Goal: Task Accomplishment & Management: Complete application form

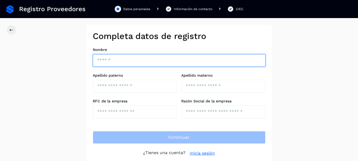
click at [108, 55] on input "text" at bounding box center [179, 60] width 173 height 13
type input "*******"
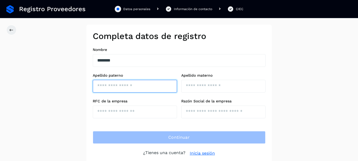
drag, startPoint x: 104, startPoint y: 86, endPoint x: 106, endPoint y: 84, distance: 2.8
click at [106, 85] on input "text" at bounding box center [135, 86] width 84 height 13
type input "*********"
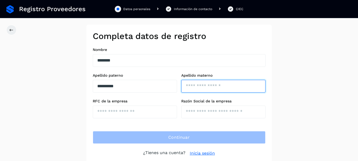
click at [211, 87] on input "text" at bounding box center [223, 86] width 84 height 13
type input "*******"
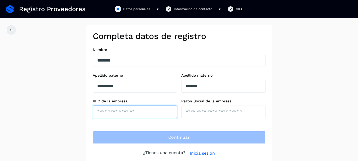
click at [137, 110] on input "text" at bounding box center [135, 112] width 84 height 13
type input "**********"
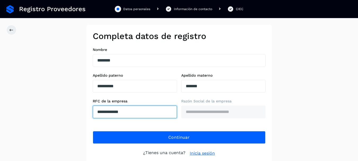
type input "**********"
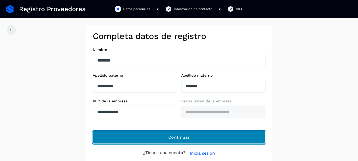
click at [189, 133] on button "Continuar" at bounding box center [179, 137] width 173 height 13
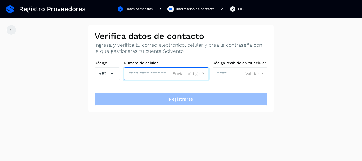
click at [146, 73] on input "tel" at bounding box center [147, 73] width 46 height 13
type input "**********"
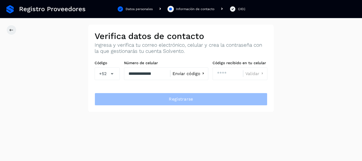
click at [192, 73] on span "Enviar código" at bounding box center [187, 74] width 28 height 4
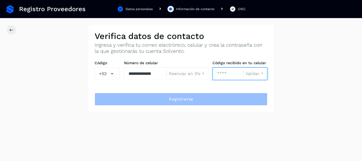
click at [227, 75] on input "number" at bounding box center [228, 73] width 31 height 13
click at [254, 73] on span "Validar" at bounding box center [253, 74] width 14 height 4
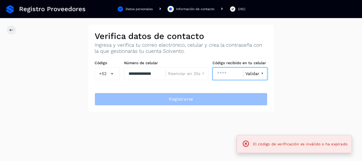
click at [231, 74] on input "****" at bounding box center [228, 73] width 31 height 13
type input "*"
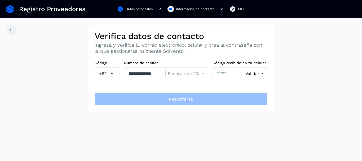
click at [253, 70] on div "Validar" at bounding box center [255, 73] width 24 height 13
click at [253, 73] on span "Validar" at bounding box center [253, 74] width 14 height 4
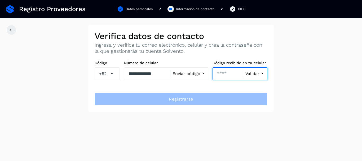
click at [227, 76] on input "****" at bounding box center [228, 73] width 31 height 13
type input "*"
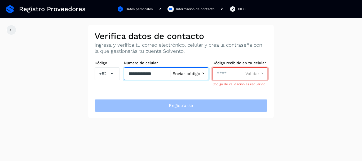
drag, startPoint x: 158, startPoint y: 74, endPoint x: 161, endPoint y: 76, distance: 3.7
click at [160, 75] on input "**********" at bounding box center [147, 73] width 46 height 13
click at [162, 76] on input "**********" at bounding box center [147, 73] width 46 height 13
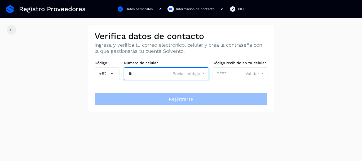
type input "*"
type input "**********"
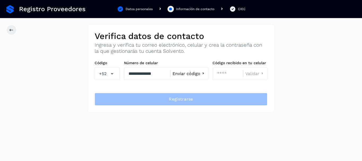
click at [188, 73] on span "Enviar código" at bounding box center [187, 74] width 28 height 4
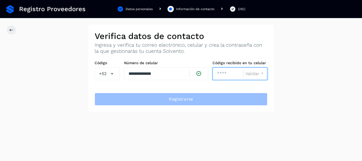
click at [223, 72] on input "number" at bounding box center [228, 73] width 31 height 13
type input "****"
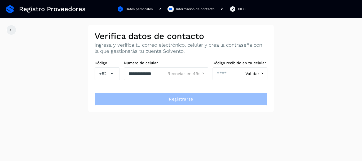
click at [254, 74] on span "Validar" at bounding box center [253, 74] width 14 height 4
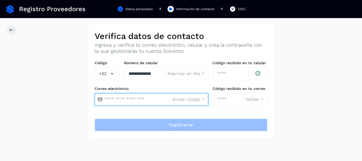
click at [153, 101] on input "text" at bounding box center [133, 99] width 76 height 13
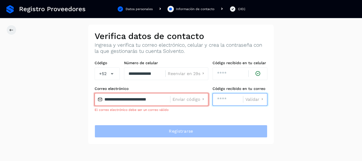
click at [218, 100] on input "number" at bounding box center [228, 99] width 31 height 13
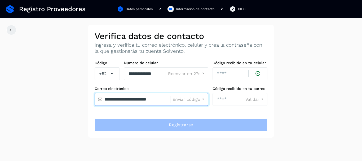
drag, startPoint x: 163, startPoint y: 98, endPoint x: 164, endPoint y: 100, distance: 2.7
click at [163, 98] on input "**********" at bounding box center [133, 99] width 76 height 13
type input "*"
paste input "**********"
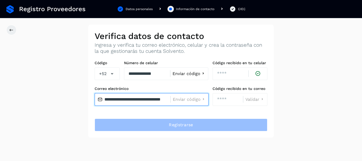
type input "**********"
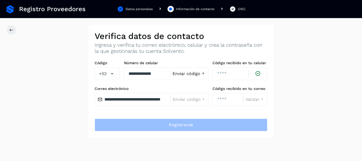
scroll to position [0, 0]
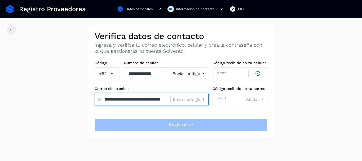
click at [114, 102] on input "**********" at bounding box center [133, 99] width 76 height 13
drag, startPoint x: 105, startPoint y: 99, endPoint x: 189, endPoint y: 95, distance: 83.7
click at [189, 95] on div "**********" at bounding box center [152, 99] width 114 height 13
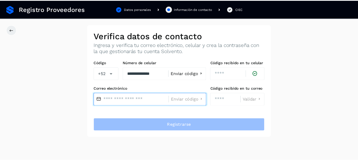
scroll to position [0, 0]
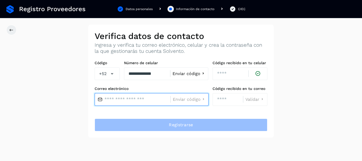
paste input "**********"
type input "**********"
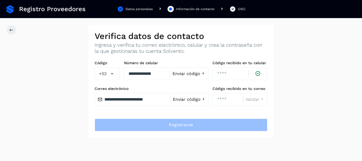
click at [192, 101] on span "Enviar código" at bounding box center [187, 99] width 28 height 4
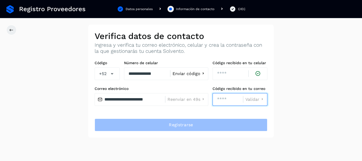
click at [228, 99] on input "number" at bounding box center [228, 99] width 31 height 13
type input "****"
click at [253, 99] on span "Validar" at bounding box center [253, 99] width 14 height 4
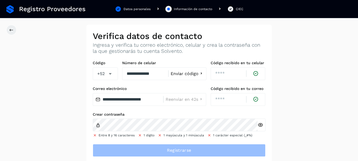
scroll to position [2, 0]
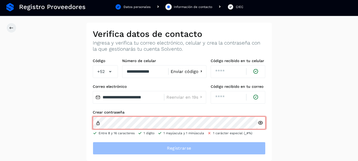
click at [261, 122] on icon at bounding box center [261, 123] width 6 height 6
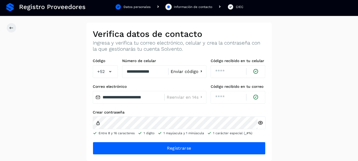
click at [261, 123] on icon at bounding box center [261, 123] width 6 height 6
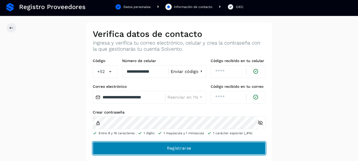
click at [206, 150] on button "Registrarse" at bounding box center [179, 148] width 173 height 13
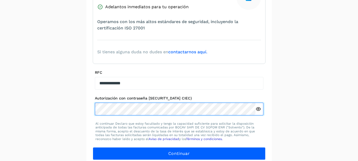
scroll to position [116, 0]
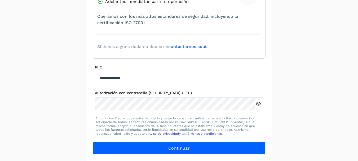
click at [259, 103] on icon at bounding box center [259, 104] width 6 height 6
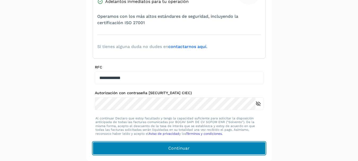
click at [193, 148] on button "Continuar" at bounding box center [179, 148] width 173 height 13
click at [137, 142] on button "Continuar" at bounding box center [179, 148] width 173 height 13
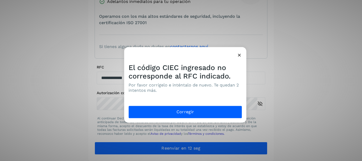
click at [238, 54] on icon at bounding box center [240, 55] width 6 height 6
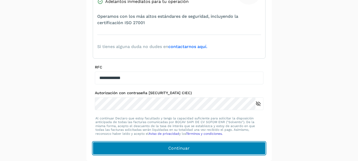
click at [164, 150] on button "Continuar" at bounding box center [179, 148] width 173 height 13
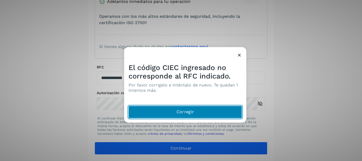
click at [169, 113] on button "Corregir" at bounding box center [186, 112] width 114 height 13
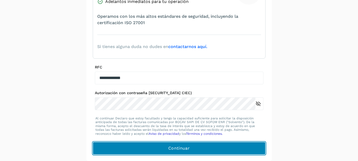
click at [170, 146] on span "Continuar" at bounding box center [178, 148] width 21 height 6
click at [135, 149] on button "Continuar" at bounding box center [179, 148] width 173 height 13
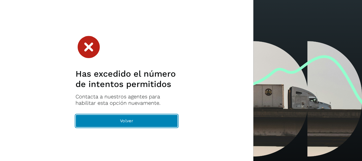
click at [137, 124] on button "Volver" at bounding box center [127, 121] width 102 height 13
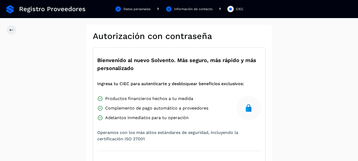
click at [136, 8] on div "Datos personales" at bounding box center [137, 9] width 27 height 5
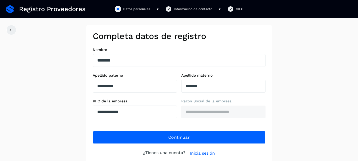
click at [177, 12] on div "Información de contacto" at bounding box center [188, 9] width 47 height 6
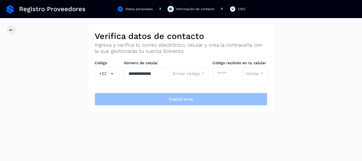
click at [241, 9] on div "CIEC" at bounding box center [241, 9] width 7 height 5
click at [194, 9] on div "Información de contacto" at bounding box center [195, 9] width 38 height 5
click at [144, 8] on div "Datos personales" at bounding box center [139, 9] width 27 height 5
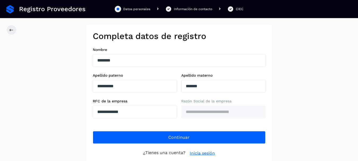
click at [191, 7] on div "Información de contacto" at bounding box center [193, 9] width 38 height 5
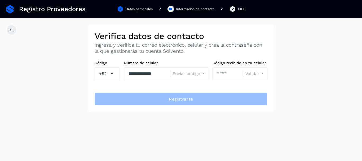
click at [236, 10] on div "CIEC" at bounding box center [237, 9] width 16 height 6
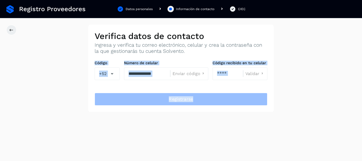
drag, startPoint x: 362, startPoint y: 57, endPoint x: 343, endPoint y: 95, distance: 42.6
click at [361, 93] on div "**********" at bounding box center [181, 68] width 362 height 87
drag, startPoint x: 10, startPoint y: 34, endPoint x: 11, endPoint y: 31, distance: 3.1
click at [10, 33] on button at bounding box center [11, 30] width 10 height 10
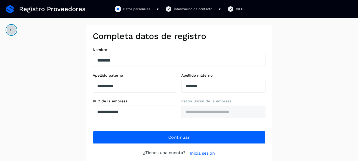
click at [11, 31] on icon at bounding box center [11, 30] width 4 height 4
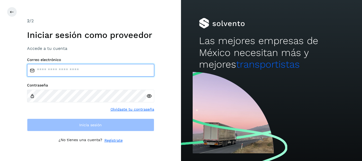
click at [70, 71] on input "email" at bounding box center [90, 70] width 127 height 13
type input "**********"
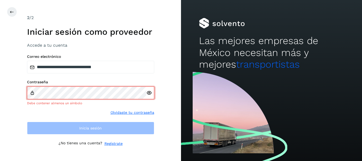
click at [149, 94] on icon at bounding box center [149, 93] width 6 height 6
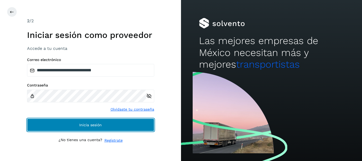
click at [94, 127] on button "Inicia sesión" at bounding box center [90, 125] width 127 height 13
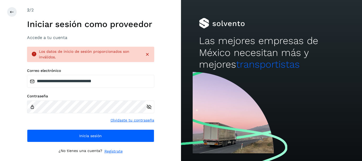
click at [135, 121] on link "Olvidaste tu contraseña" at bounding box center [133, 121] width 44 height 6
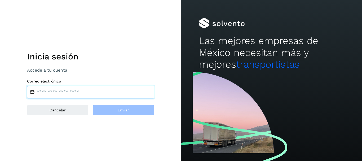
click at [77, 95] on input "email" at bounding box center [90, 92] width 127 height 13
type input "**********"
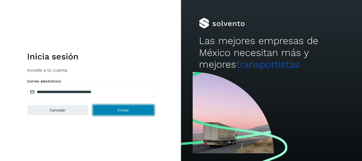
click at [119, 110] on span "Enviar" at bounding box center [123, 110] width 11 height 4
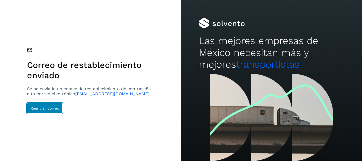
click at [47, 110] on span "Reenviar correo" at bounding box center [45, 108] width 29 height 4
click at [75, 96] on span "transportes_rvelazquez@hotmail.com" at bounding box center [112, 93] width 74 height 5
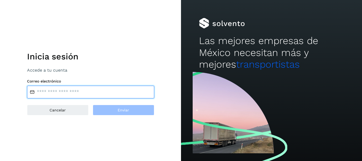
click at [66, 91] on input "email" at bounding box center [90, 92] width 127 height 13
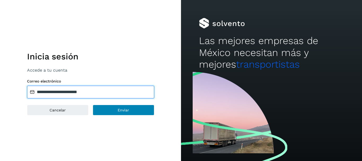
type input "**********"
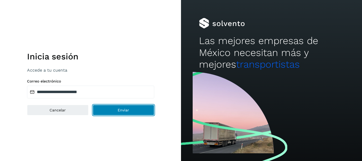
click at [110, 111] on button "Enviar" at bounding box center [124, 110] width 62 height 11
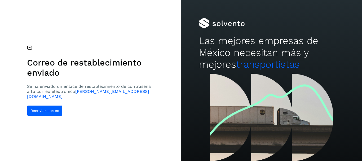
click at [31, 50] on icon at bounding box center [29, 48] width 5 height 6
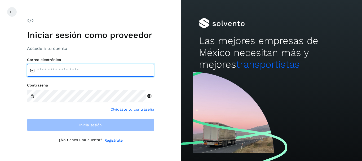
click at [54, 68] on input "email" at bounding box center [90, 70] width 127 height 13
type input "**********"
drag, startPoint x: 41, startPoint y: 70, endPoint x: 120, endPoint y: 77, distance: 78.9
click at [120, 77] on div "**********" at bounding box center [90, 95] width 127 height 74
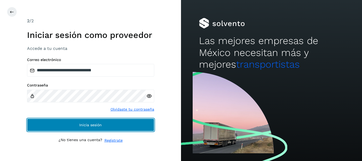
click at [99, 125] on span "Inicia sesión" at bounding box center [90, 125] width 23 height 4
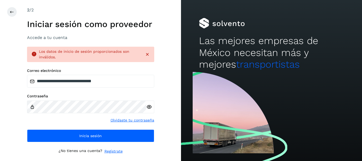
click at [138, 120] on link "Olvidaste tu contraseña" at bounding box center [133, 121] width 44 height 6
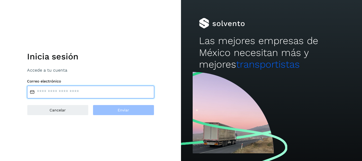
click at [75, 89] on input "email" at bounding box center [90, 92] width 127 height 13
type input "**********"
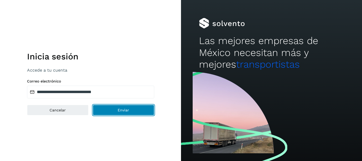
click at [124, 109] on span "Enviar" at bounding box center [123, 110] width 11 height 4
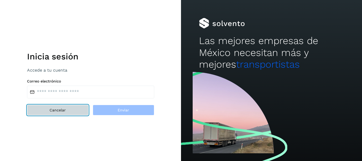
click at [64, 109] on span "Cancelar" at bounding box center [58, 110] width 16 height 4
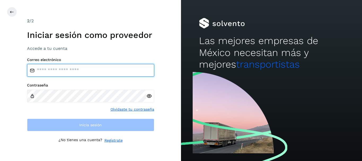
click at [86, 72] on input "email" at bounding box center [90, 70] width 127 height 13
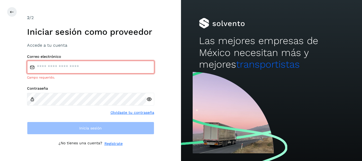
click at [120, 139] on div "2 /2 Iniciar sesión como proveedor Accede a tu cuenta Correo electrónico Campo …" at bounding box center [90, 81] width 127 height 132
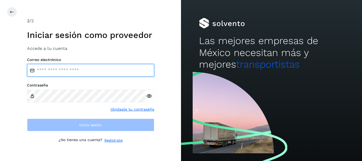
click at [59, 66] on input "email" at bounding box center [90, 70] width 127 height 13
type input "**********"
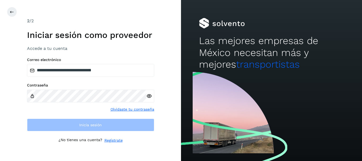
click at [117, 140] on link "Regístrate" at bounding box center [114, 141] width 18 height 6
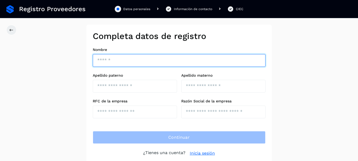
click at [142, 61] on input "text" at bounding box center [179, 60] width 173 height 13
type input "*******"
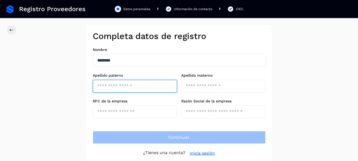
click at [126, 85] on input "text" at bounding box center [135, 86] width 84 height 13
type input "*********"
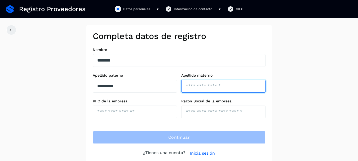
click at [188, 86] on input "text" at bounding box center [223, 86] width 84 height 13
type input "*******"
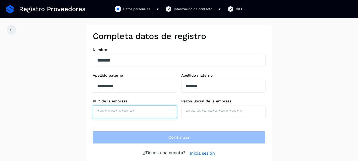
click at [121, 111] on input "text" at bounding box center [135, 112] width 84 height 13
type input "**********"
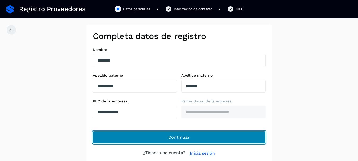
click at [181, 135] on span "Continuar" at bounding box center [178, 138] width 21 height 6
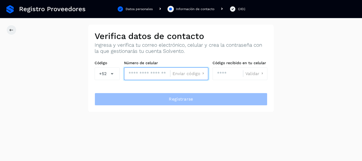
click at [156, 75] on input "tel" at bounding box center [147, 73] width 46 height 13
type input "**********"
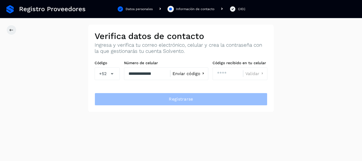
click at [195, 73] on span "Enviar código" at bounding box center [187, 74] width 28 height 4
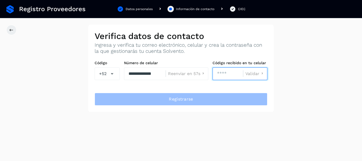
click at [221, 73] on input "number" at bounding box center [228, 73] width 31 height 13
type input "****"
click at [251, 72] on span "Validar" at bounding box center [253, 74] width 14 height 4
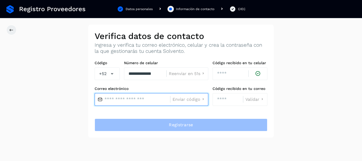
click at [138, 101] on input "text" at bounding box center [133, 99] width 76 height 13
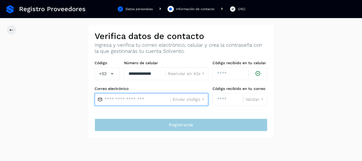
paste input "**********"
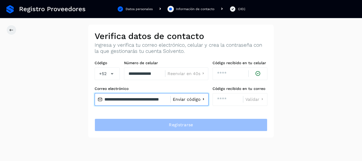
type input "**********"
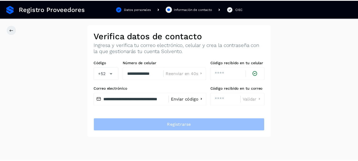
scroll to position [0, 0]
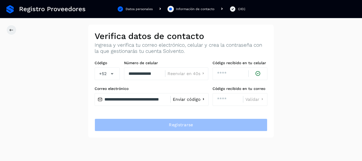
click at [195, 97] on span "Enviar código" at bounding box center [187, 99] width 28 height 4
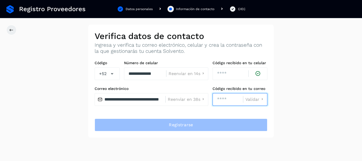
click at [229, 99] on input "number" at bounding box center [228, 99] width 31 height 13
type input "****"
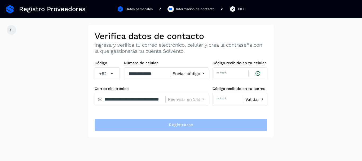
click at [252, 100] on span "Validar" at bounding box center [253, 99] width 14 height 4
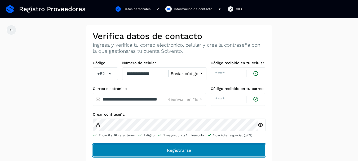
click at [187, 150] on span "Registrarse" at bounding box center [179, 151] width 24 height 6
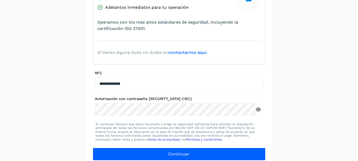
scroll to position [116, 0]
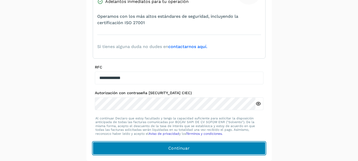
click at [155, 153] on button "Continuar" at bounding box center [179, 148] width 173 height 13
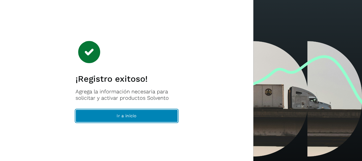
click at [121, 116] on span "Ir a inicio" at bounding box center [127, 116] width 20 height 6
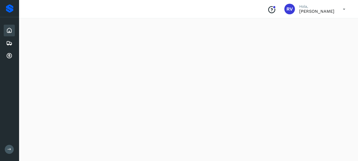
scroll to position [112, 0]
click at [7, 57] on icon at bounding box center [9, 56] width 6 height 6
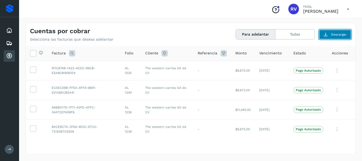
click at [332, 34] on span "Descargar" at bounding box center [339, 34] width 16 height 5
click at [326, 33] on icon at bounding box center [326, 34] width 4 height 4
click at [31, 52] on icon at bounding box center [33, 53] width 6 height 6
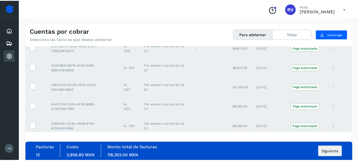
scroll to position [163, 0]
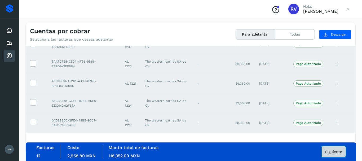
click at [332, 154] on button "Siguiente" at bounding box center [334, 151] width 24 height 11
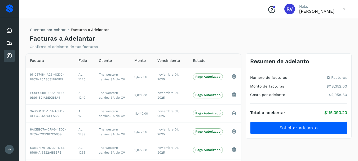
scroll to position [10, 0]
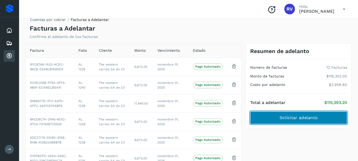
click at [307, 117] on span "Solicitar adelanto" at bounding box center [299, 118] width 38 height 6
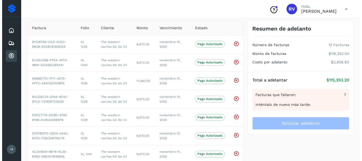
scroll to position [0, 0]
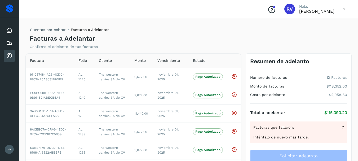
click at [10, 56] on icon at bounding box center [9, 56] width 6 height 6
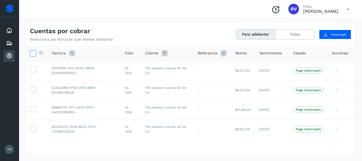
click at [32, 54] on icon at bounding box center [33, 53] width 6 height 6
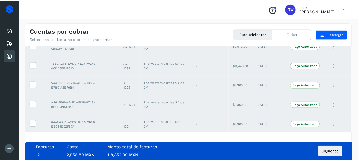
scroll to position [163, 0]
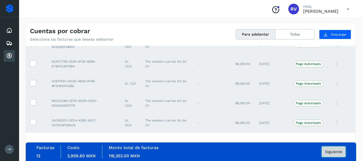
click at [333, 154] on button "Siguiente" at bounding box center [334, 151] width 24 height 11
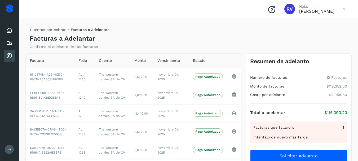
click at [300, 129] on div "Facturas que fallaron: 1" at bounding box center [299, 128] width 91 height 6
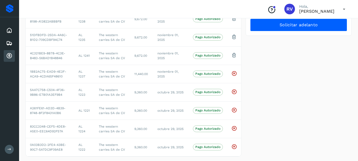
scroll to position [140, 0]
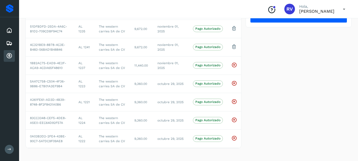
click at [10, 60] on div "Cuentas por cobrar" at bounding box center [9, 56] width 11 height 12
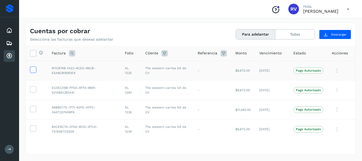
click at [34, 71] on icon at bounding box center [33, 70] width 6 height 6
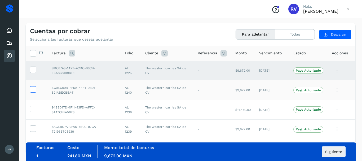
click at [33, 90] on icon at bounding box center [33, 89] width 6 height 6
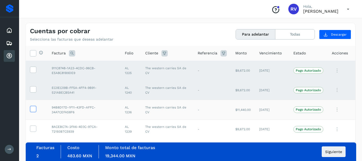
click at [32, 111] on icon at bounding box center [33, 109] width 6 height 6
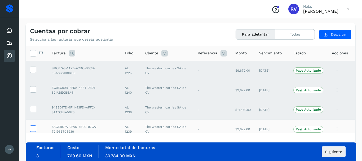
click at [32, 129] on icon at bounding box center [33, 128] width 6 height 6
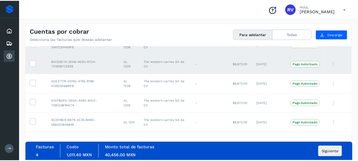
scroll to position [77, 0]
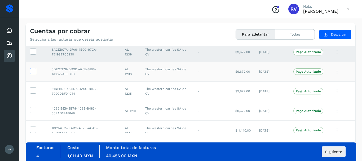
click at [33, 70] on icon at bounding box center [33, 71] width 6 height 6
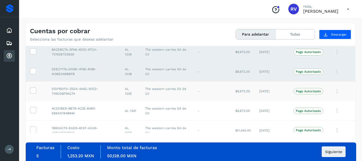
click at [33, 95] on td at bounding box center [37, 91] width 22 height 20
click at [33, 90] on icon at bounding box center [33, 90] width 6 height 6
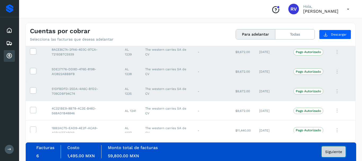
click at [334, 153] on span "Siguiente" at bounding box center [334, 152] width 17 height 4
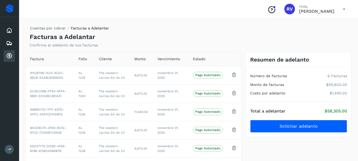
scroll to position [30, 0]
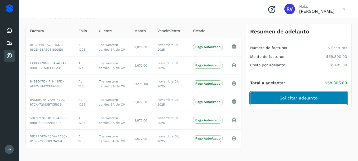
click at [296, 99] on span "Solicitar adelanto" at bounding box center [299, 98] width 38 height 6
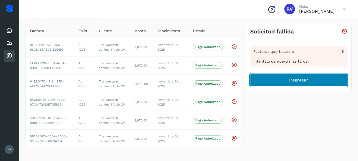
click at [302, 80] on span "Regresar" at bounding box center [298, 80] width 19 height 6
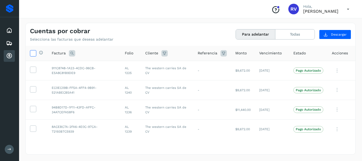
click at [35, 54] on icon at bounding box center [33, 53] width 6 height 6
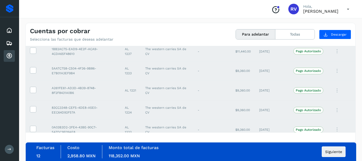
scroll to position [163, 0]
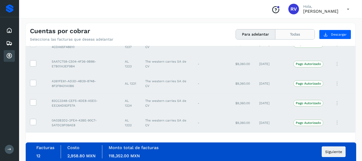
click at [282, 34] on button "Todas" at bounding box center [295, 34] width 39 height 10
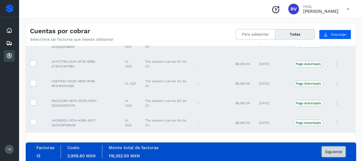
click at [336, 153] on span "Siguiente" at bounding box center [334, 152] width 17 height 4
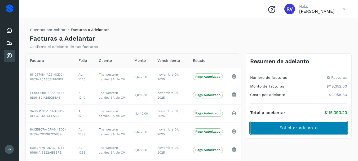
click at [309, 129] on span "Solicitar adelanto" at bounding box center [299, 128] width 38 height 6
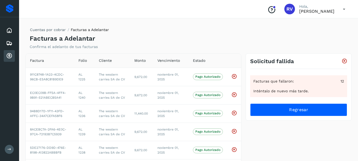
click at [10, 58] on icon at bounding box center [9, 56] width 6 height 6
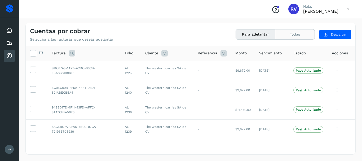
click at [304, 33] on button "Todas" at bounding box center [295, 34] width 39 height 10
click at [297, 33] on button "Todas" at bounding box center [295, 34] width 39 height 10
click at [36, 53] on div "Selecciona todas las facturas disponibles para adelanto" at bounding box center [39, 53] width 7 height 6
click at [34, 53] on icon at bounding box center [33, 53] width 6 height 6
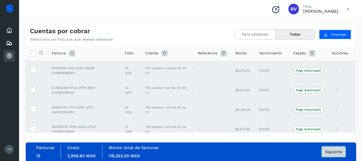
click at [333, 153] on span "Siguiente" at bounding box center [334, 152] width 17 height 4
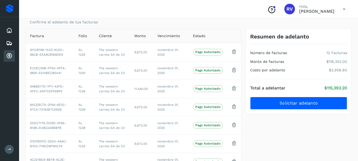
scroll to position [20, 0]
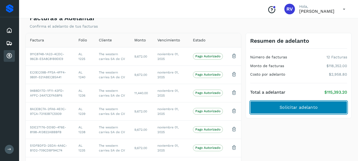
click at [293, 108] on span "Solicitar adelanto" at bounding box center [299, 108] width 38 height 6
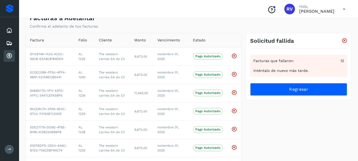
click at [8, 54] on icon at bounding box center [9, 56] width 6 height 6
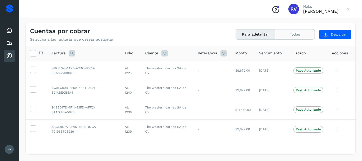
click at [292, 34] on button "Todas" at bounding box center [295, 34] width 39 height 10
click at [33, 54] on icon at bounding box center [33, 53] width 6 height 6
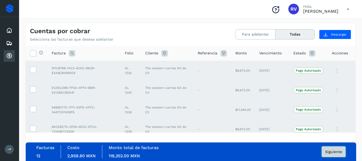
click at [333, 152] on span "Siguiente" at bounding box center [334, 152] width 17 height 4
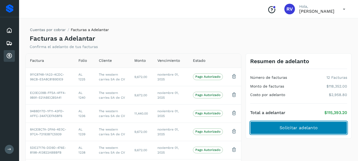
click at [287, 128] on span "Solicitar adelanto" at bounding box center [299, 128] width 38 height 6
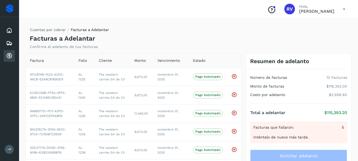
click at [8, 56] on icon at bounding box center [9, 56] width 6 height 6
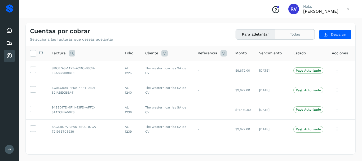
click at [299, 34] on button "Todas" at bounding box center [295, 34] width 39 height 10
click at [34, 49] on th "Selecciona todas las facturas disponibles para adelanto" at bounding box center [37, 53] width 22 height 15
click at [34, 51] on icon at bounding box center [33, 53] width 6 height 6
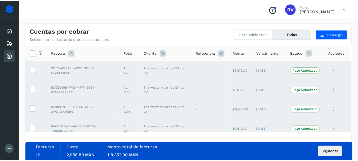
scroll to position [163, 0]
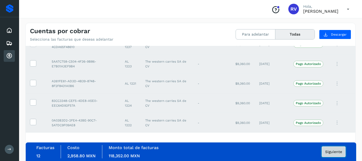
click at [331, 151] on span "Siguiente" at bounding box center [334, 152] width 17 height 4
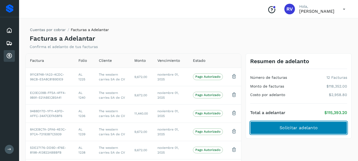
click at [301, 126] on span "Solicitar adelanto" at bounding box center [299, 128] width 38 height 6
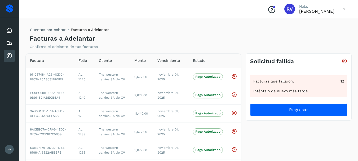
click at [345, 11] on icon at bounding box center [344, 9] width 11 height 11
click at [178, 34] on div at bounding box center [179, 80] width 358 height 161
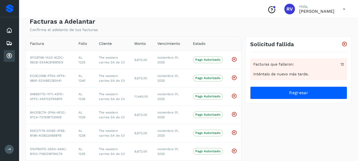
scroll to position [8, 0]
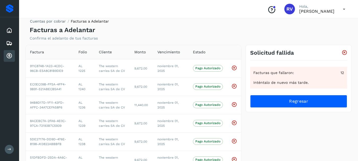
click at [344, 10] on icon at bounding box center [344, 9] width 11 height 11
click at [309, 22] on div "Cerrar sesión" at bounding box center [318, 24] width 63 height 10
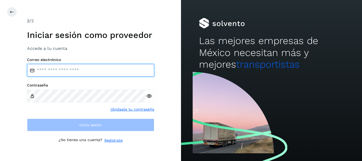
click at [77, 72] on input "email" at bounding box center [90, 70] width 127 height 13
type input "**********"
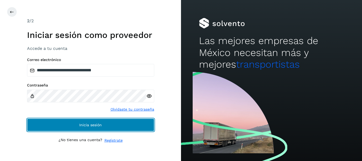
click at [113, 127] on button "Inicia sesión" at bounding box center [90, 125] width 127 height 13
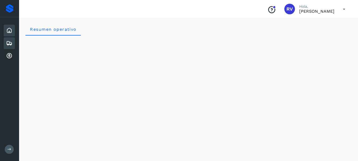
click at [9, 43] on icon at bounding box center [9, 43] width 6 height 6
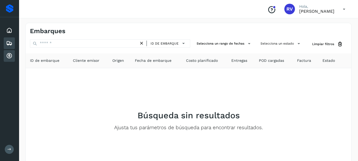
click at [11, 55] on icon at bounding box center [9, 56] width 6 height 6
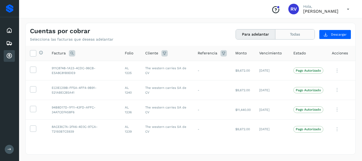
click at [290, 37] on button "Todas" at bounding box center [295, 34] width 39 height 10
click at [32, 51] on icon at bounding box center [33, 53] width 6 height 6
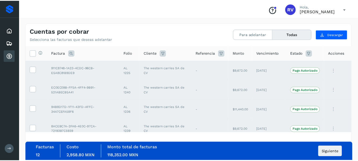
scroll to position [163, 0]
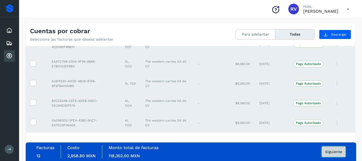
click at [335, 150] on span "Siguiente" at bounding box center [334, 152] width 17 height 4
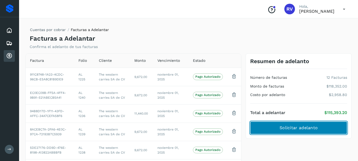
click at [321, 125] on button "Solicitar adelanto" at bounding box center [298, 128] width 97 height 13
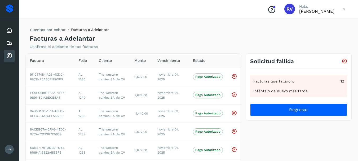
click at [10, 56] on icon at bounding box center [9, 56] width 6 height 6
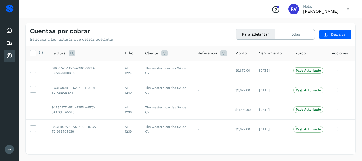
click at [348, 9] on icon at bounding box center [348, 9] width 11 height 11
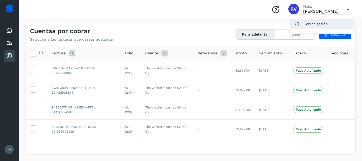
click at [322, 22] on div "Cerrar sesión" at bounding box center [322, 24] width 63 height 10
